Goal: Information Seeking & Learning: Learn about a topic

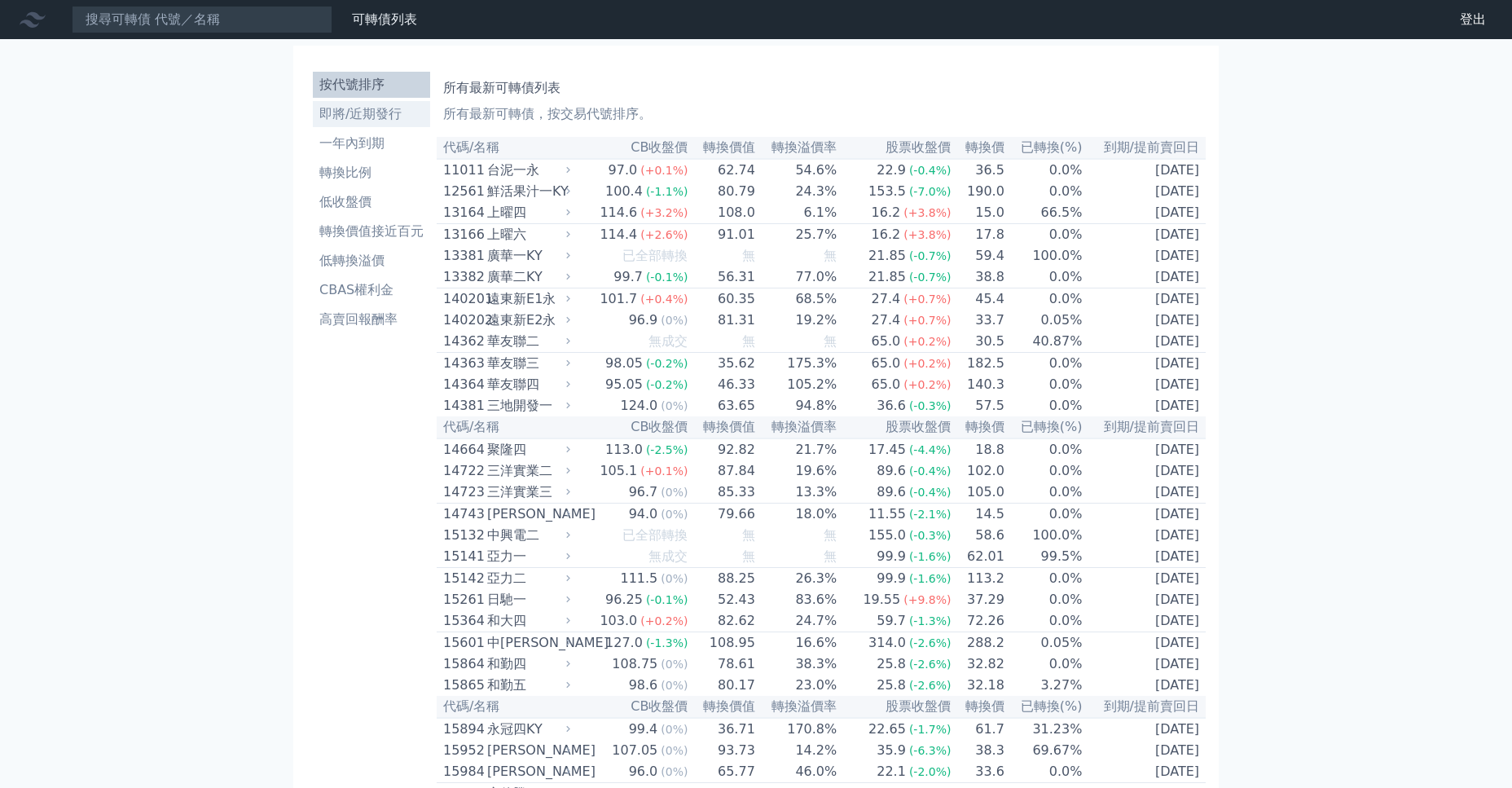
click at [375, 110] on li "即將/近期發行" at bounding box center [372, 114] width 118 height 19
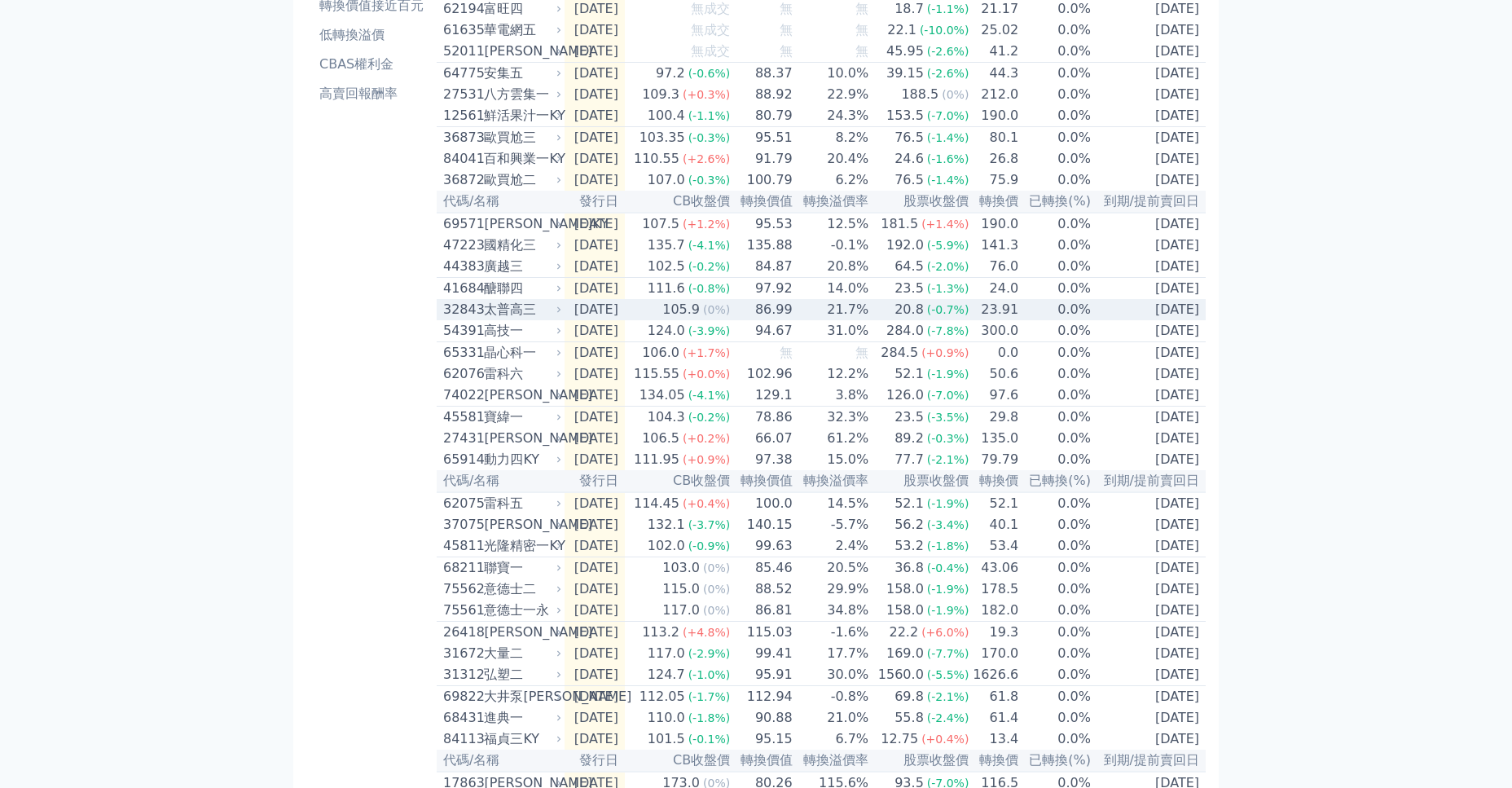
scroll to position [264, 0]
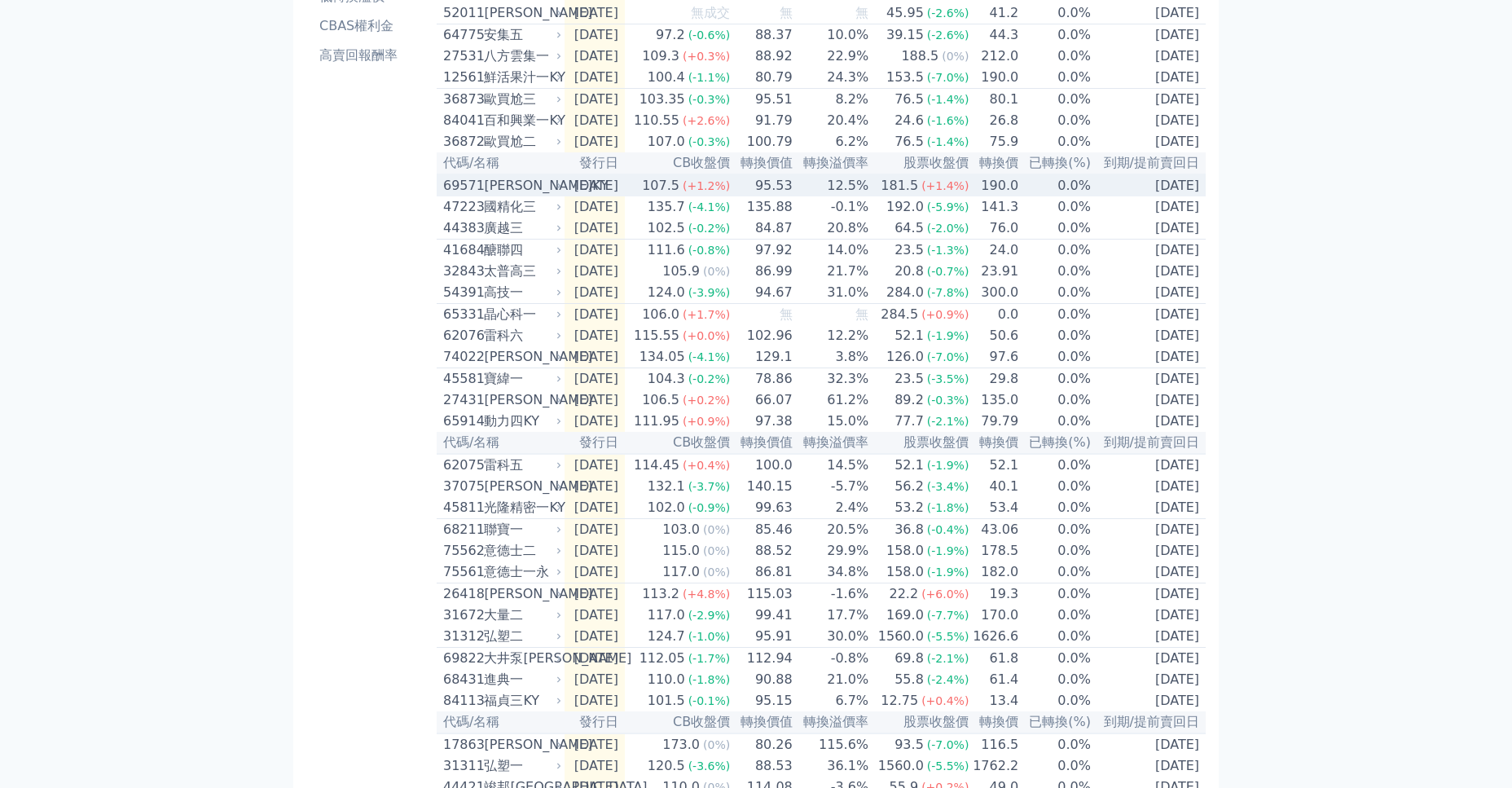
click at [454, 196] on div "69571" at bounding box center [462, 186] width 37 height 19
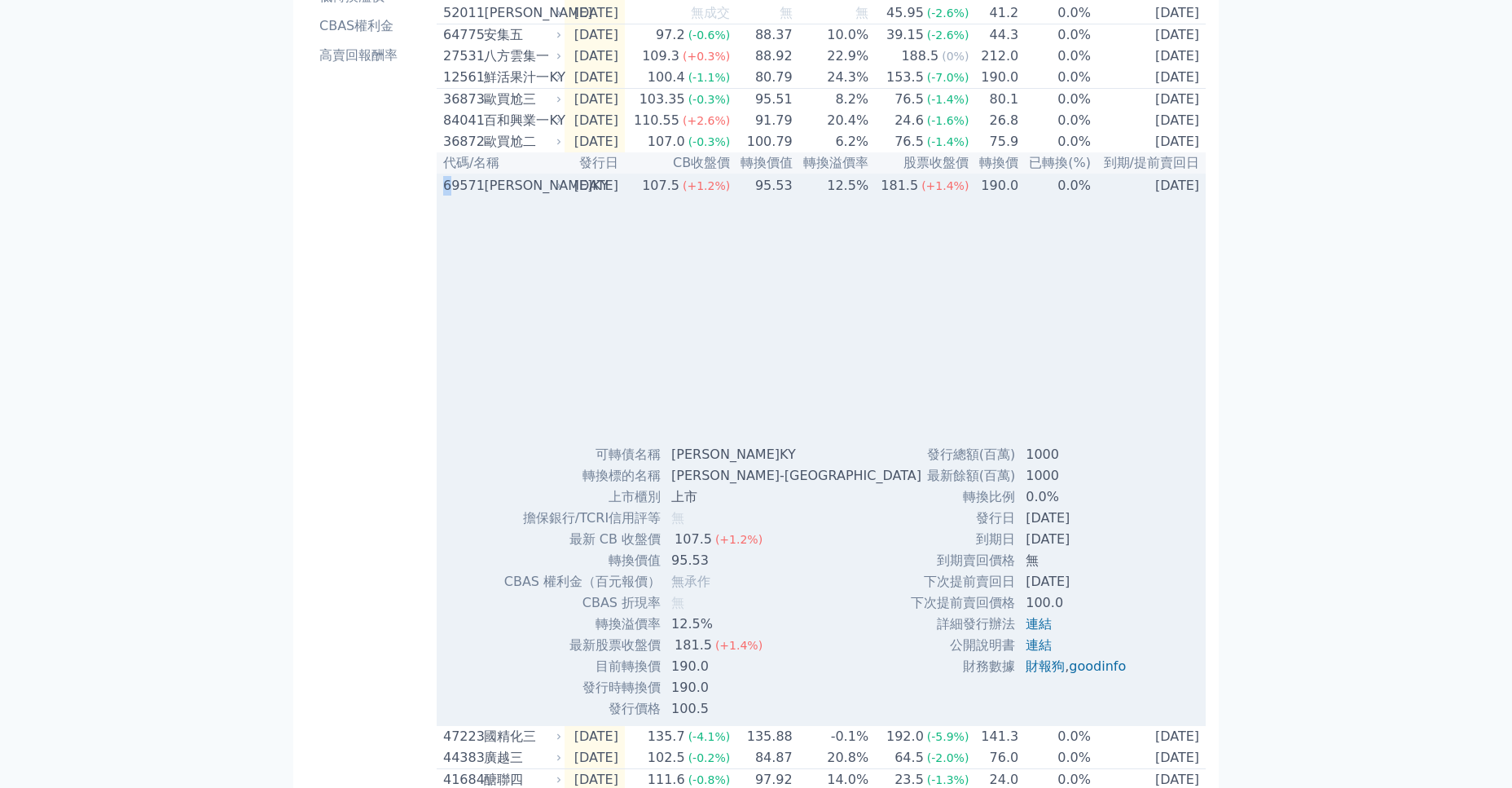
click at [448, 196] on div "69571" at bounding box center [462, 186] width 37 height 19
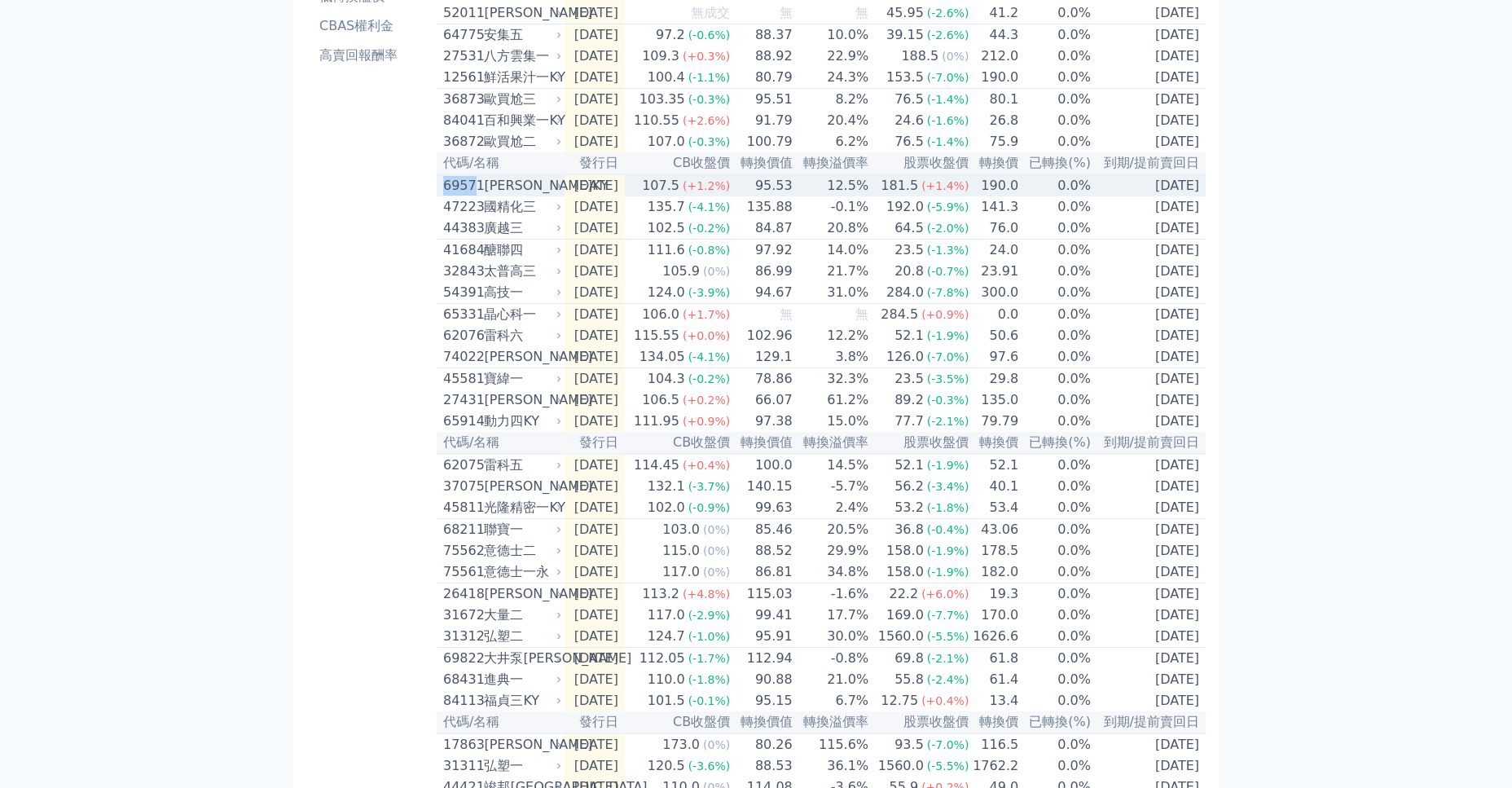
drag, startPoint x: 473, startPoint y: 207, endPoint x: 443, endPoint y: 207, distance: 30.0
click at [443, 196] on div "69571" at bounding box center [462, 186] width 37 height 19
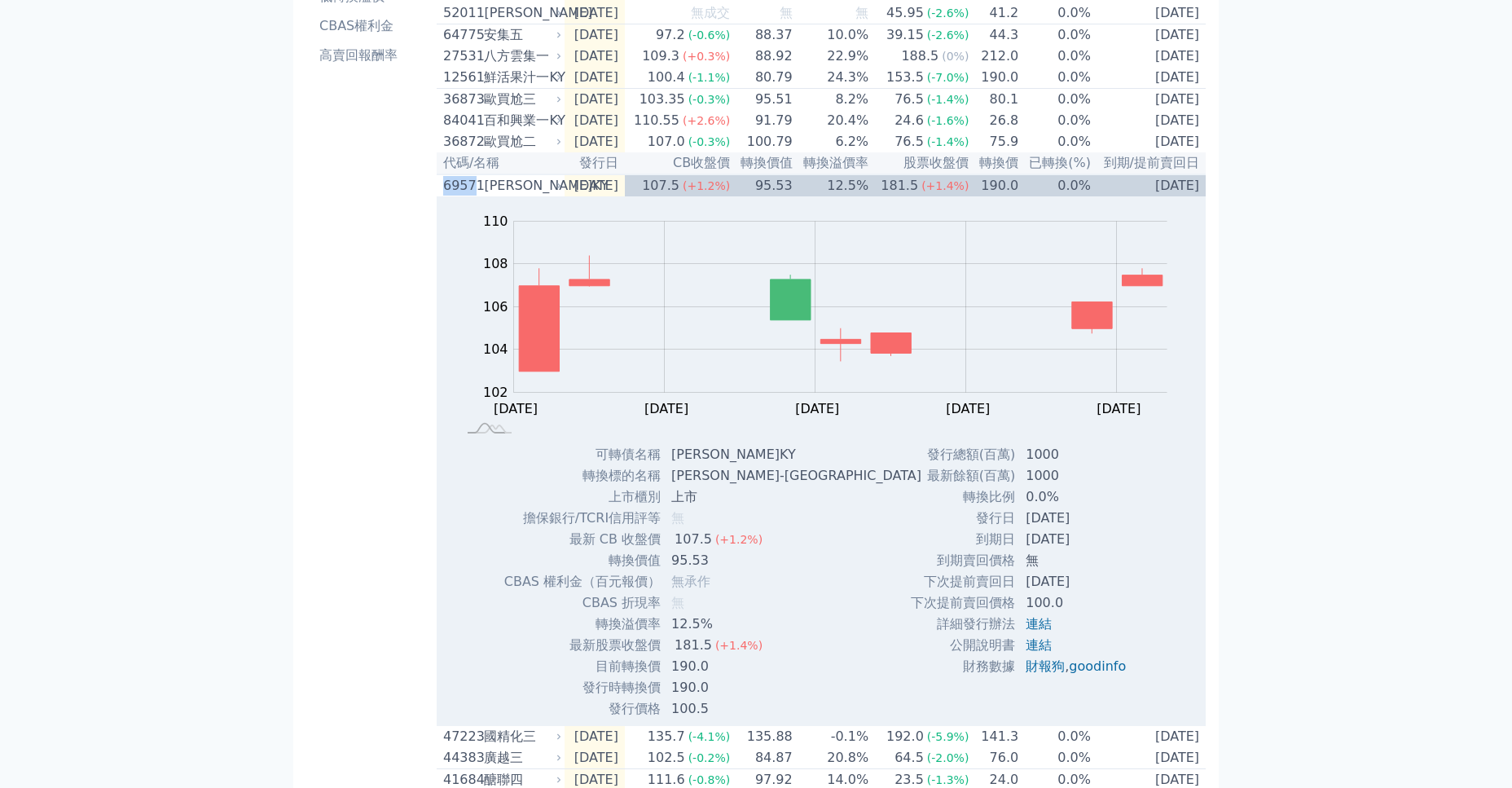
copy div "6957"
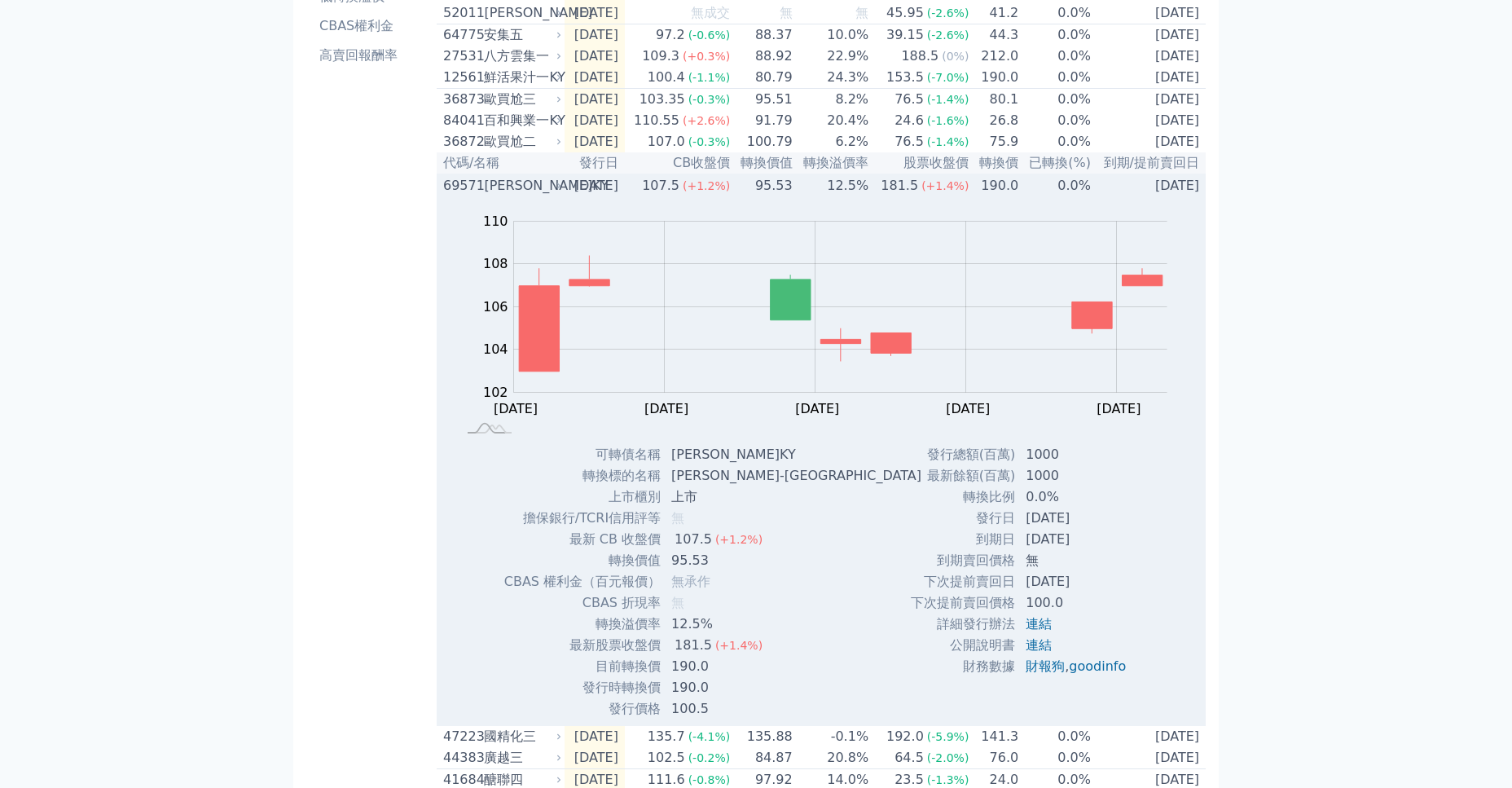
click at [625, 197] on td "[DATE]" at bounding box center [595, 186] width 61 height 22
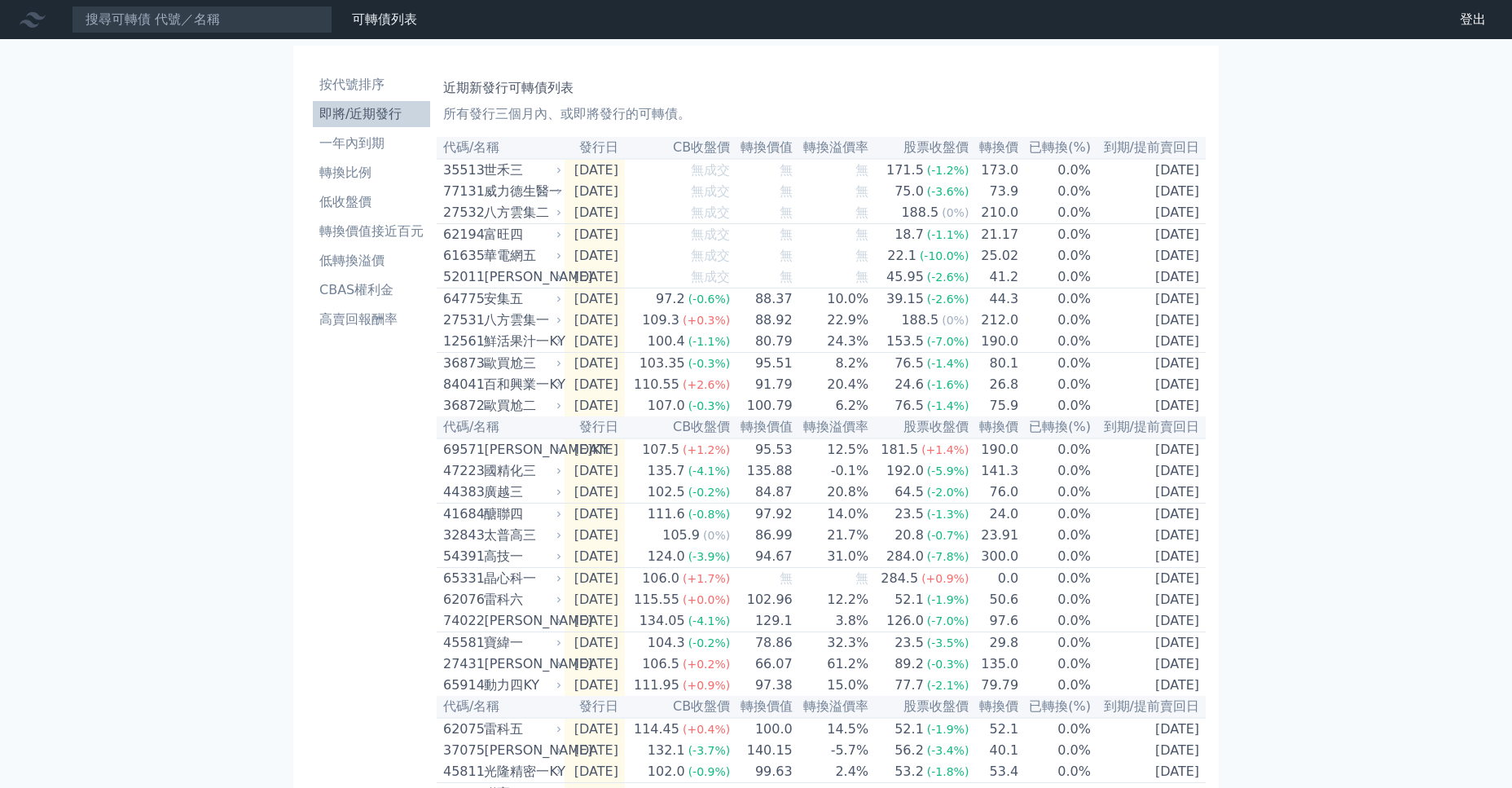
scroll to position [264, 0]
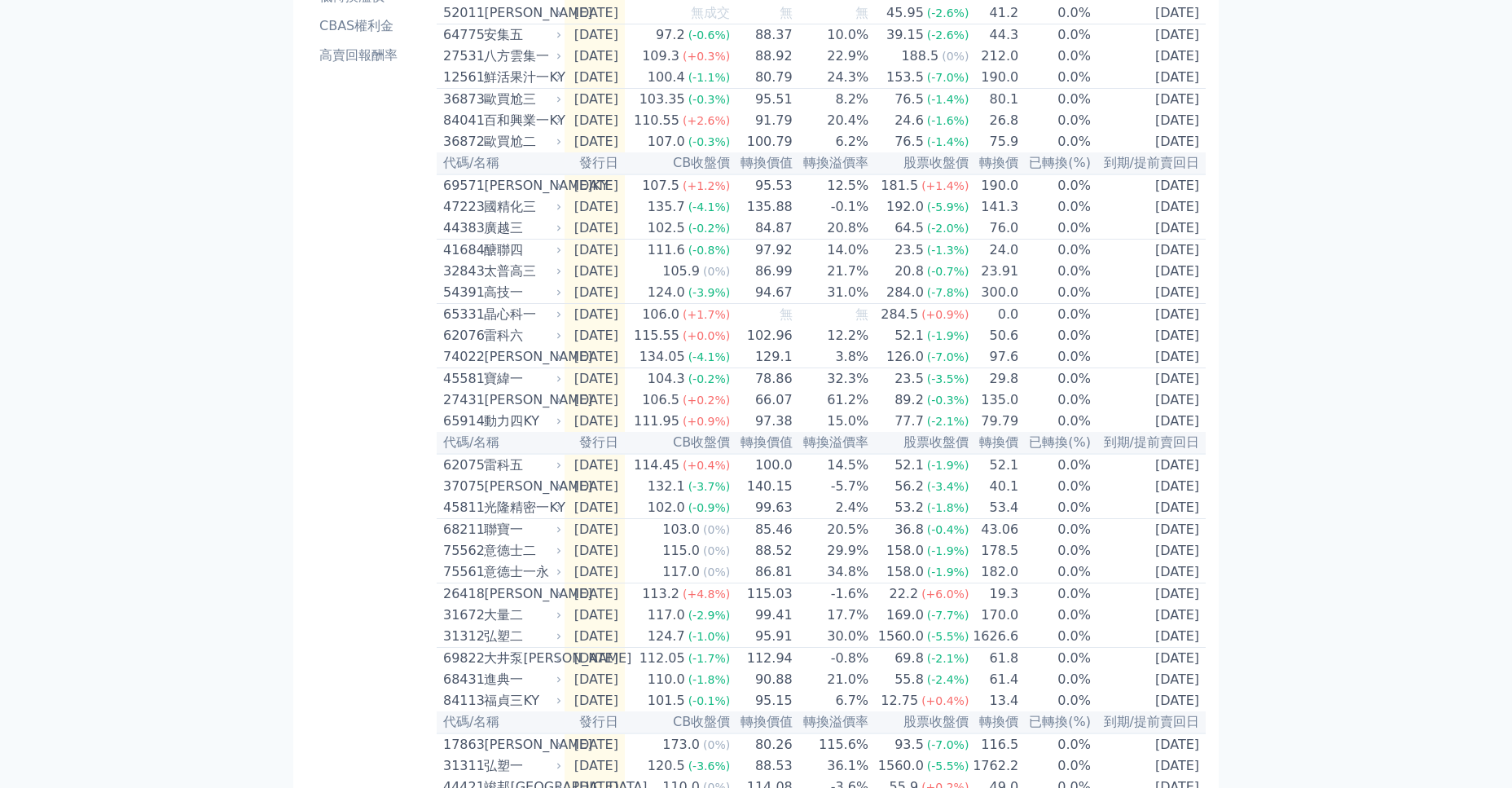
click at [1257, 249] on div "可轉債列表 財務數據 可轉債列表 財務數據 登出 登出 按代號排序 即將/近期發行 一年內到期 轉換比例 低收盤價 轉換價值接近百元 低轉換溢價" at bounding box center [756, 312] width 1512 height 1153
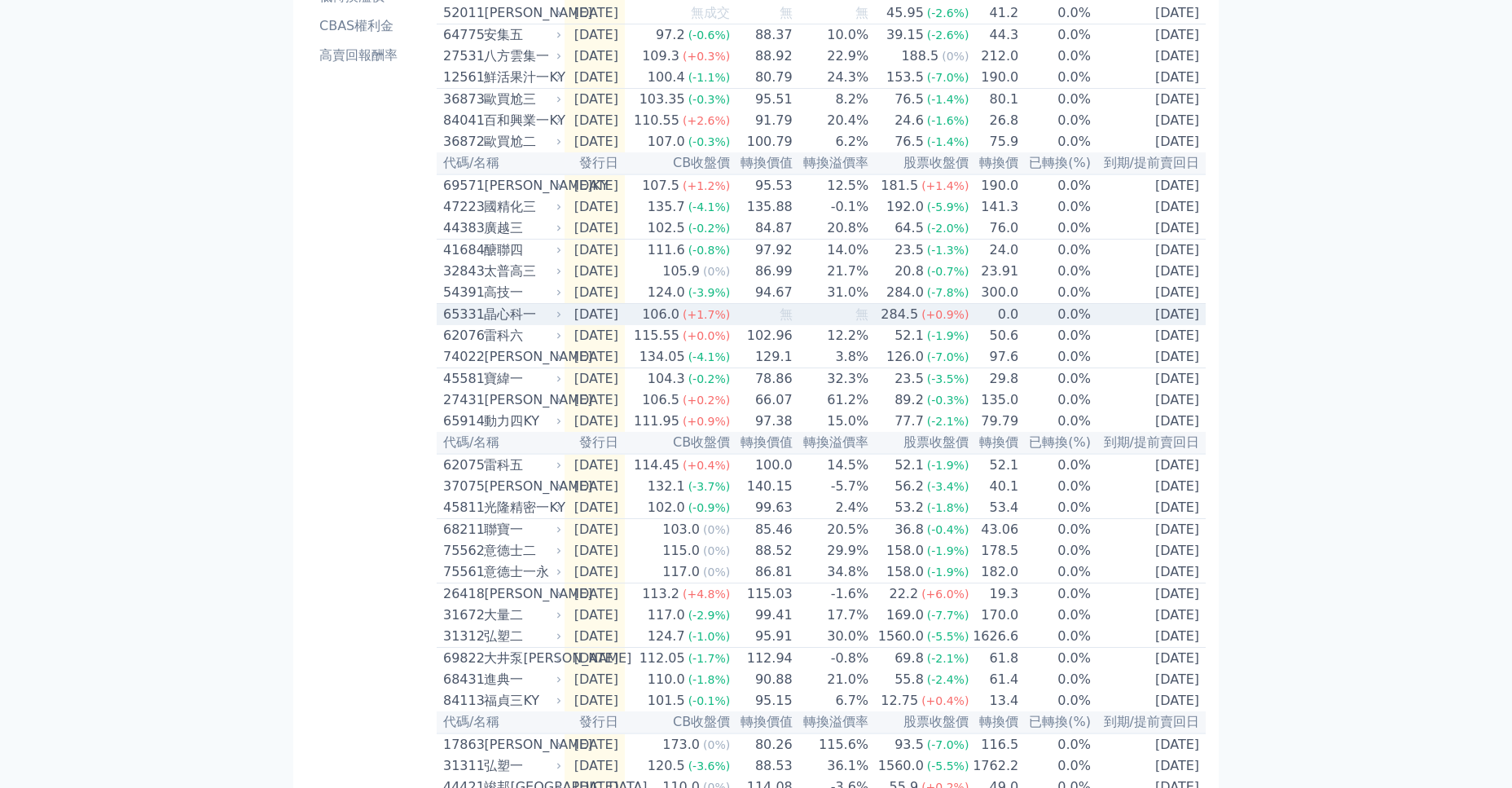
click at [460, 324] on div "65331" at bounding box center [462, 314] width 37 height 19
